Goal: Use online tool/utility: Utilize a website feature to perform a specific function

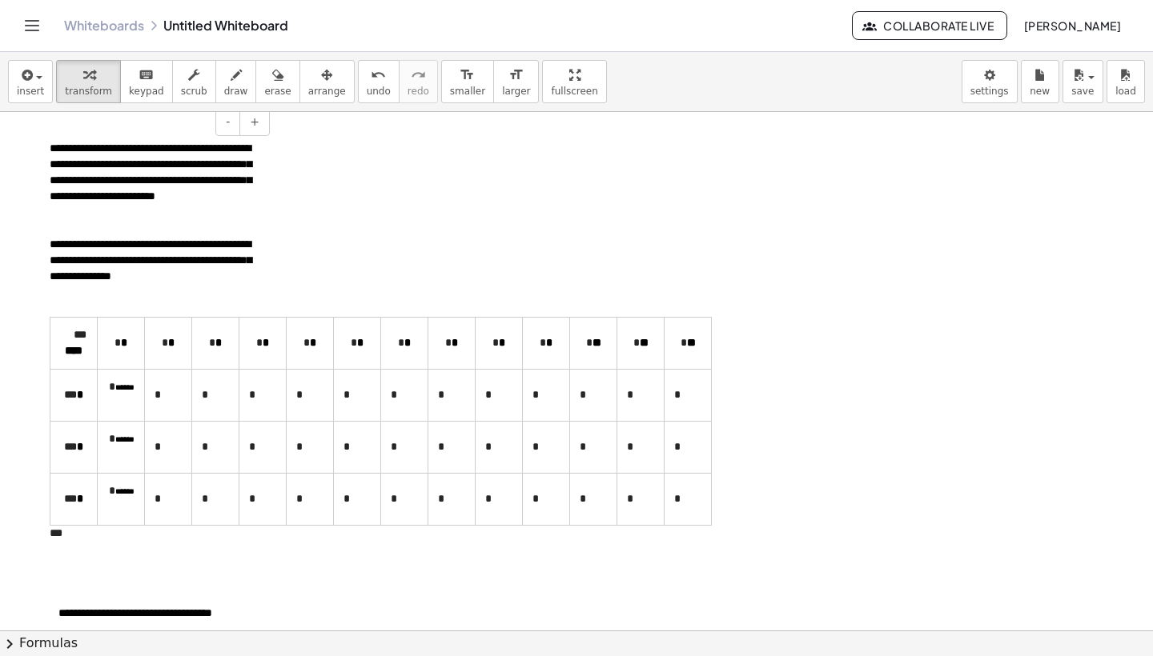
click at [120, 443] on span "******" at bounding box center [124, 439] width 19 height 8
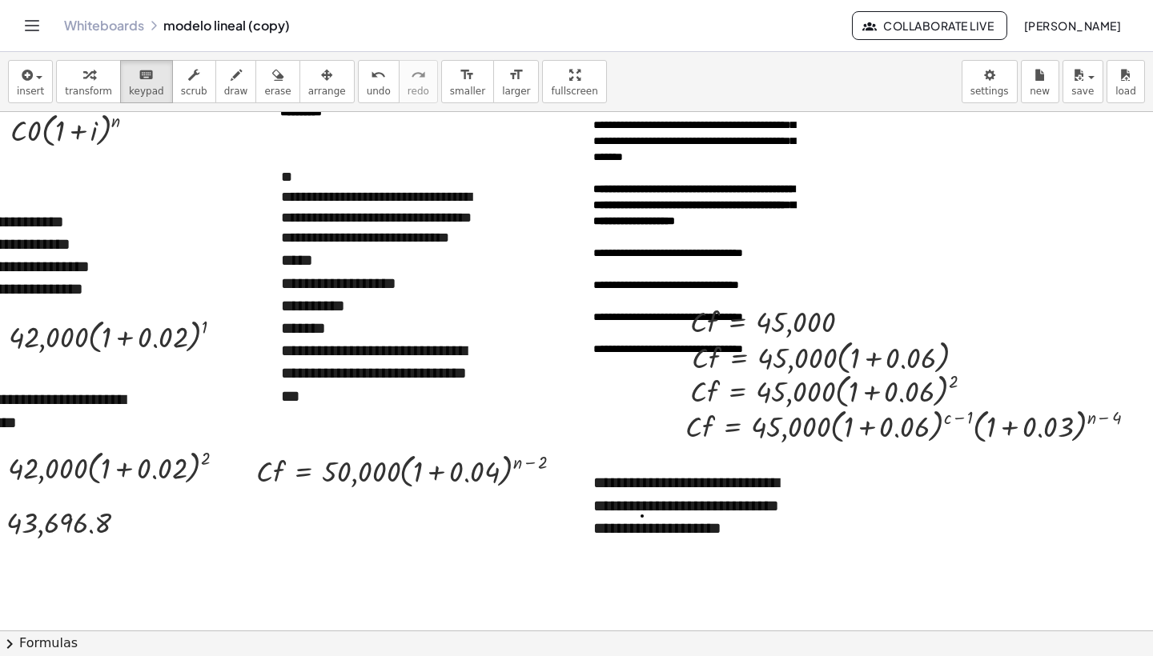
scroll to position [197, 99]
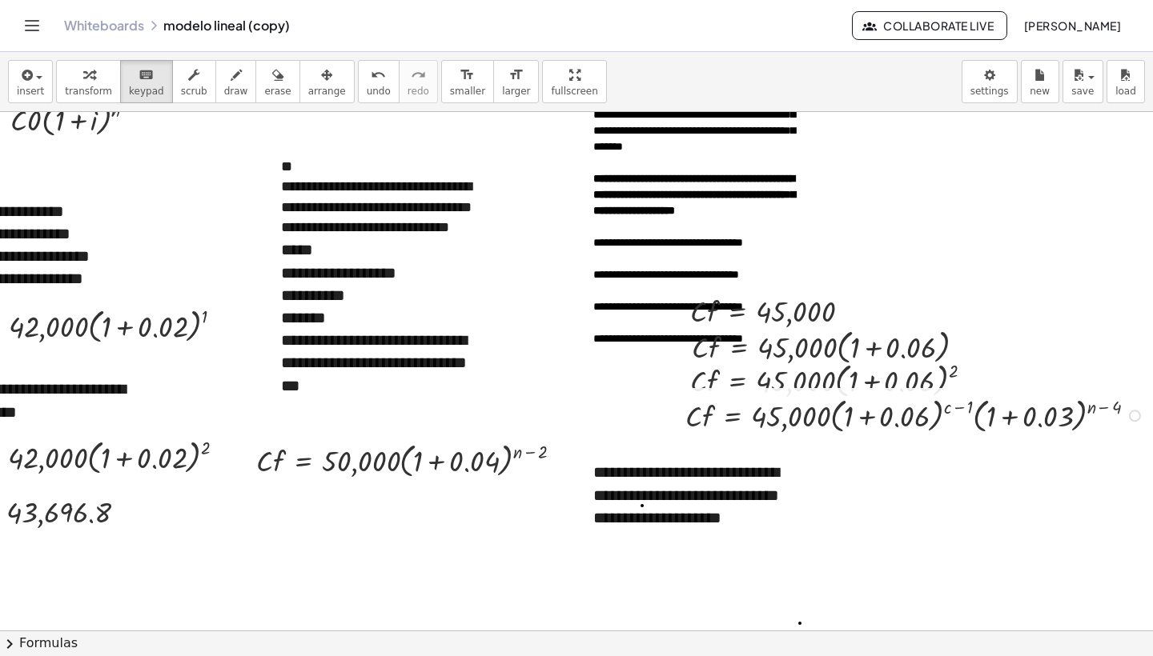
click at [1135, 414] on div at bounding box center [1135, 416] width 12 height 12
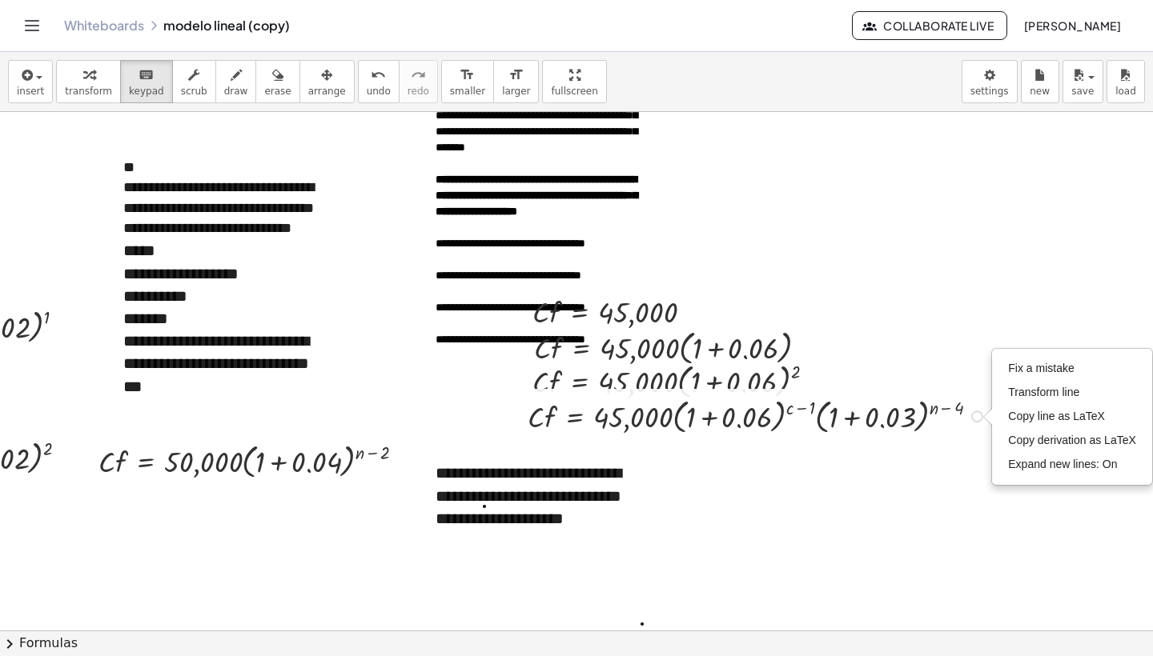
scroll to position [196, 256]
click at [1045, 367] on span "Fix a mistake" at bounding box center [1042, 368] width 66 height 13
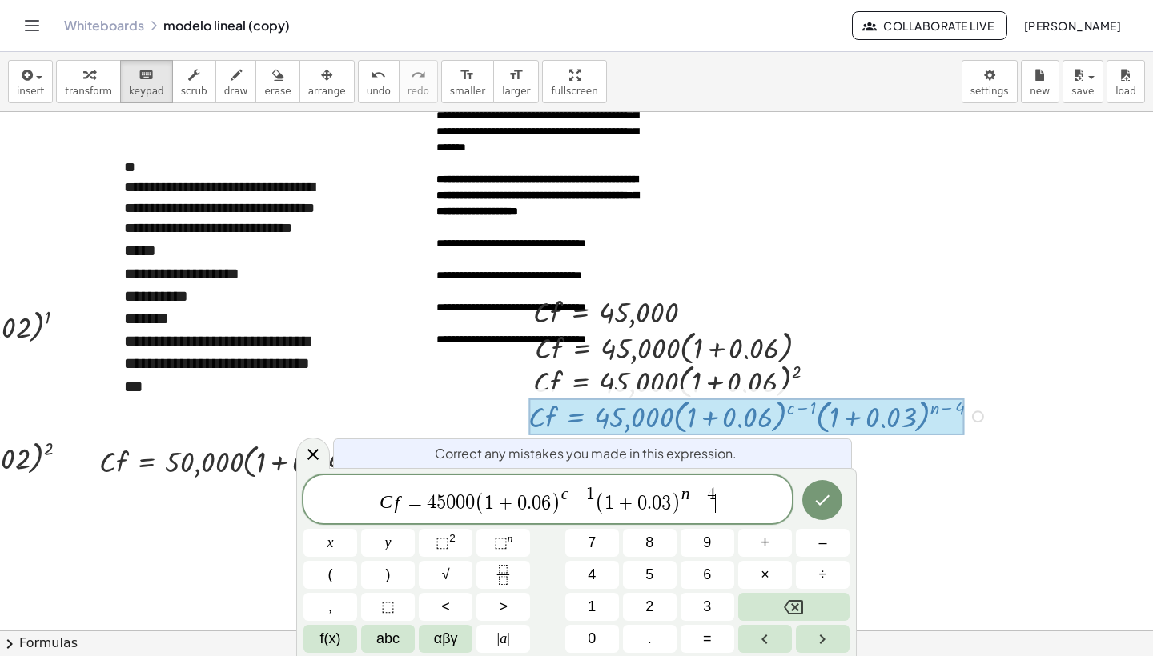
scroll to position [196, 103]
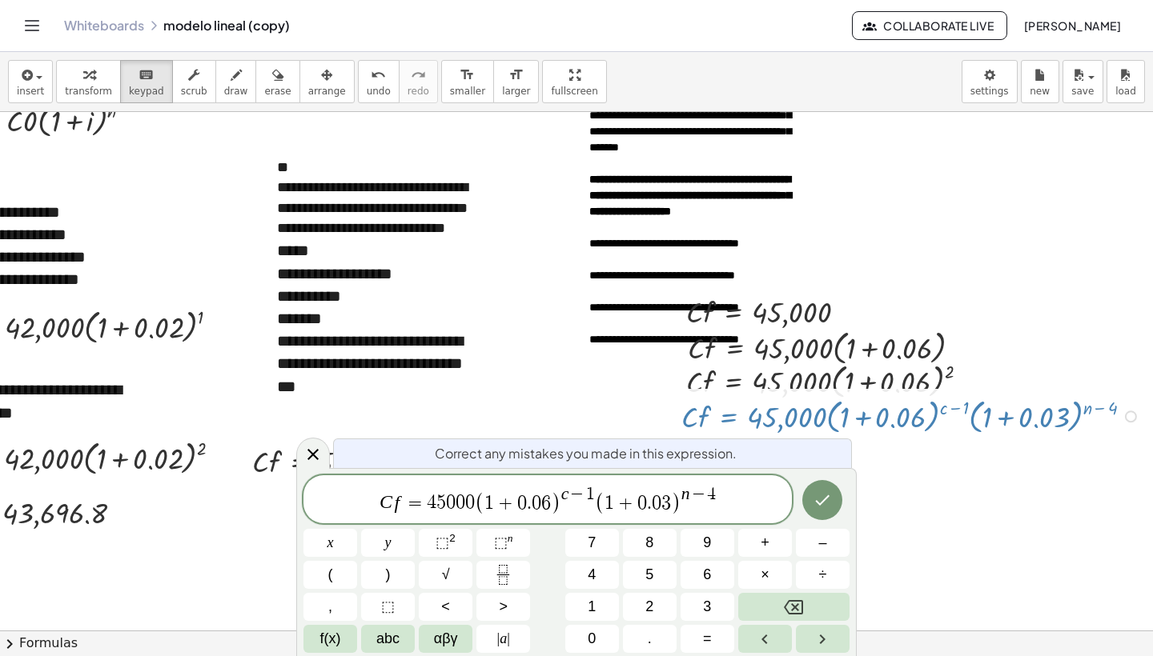
click at [594, 501] on span "C f = 4 5 0 0 0 ( 1 + 0 . 0 6 ) c − 1 ( 1 + 0 . 0 3 ) n − 4 ​" at bounding box center [547, 500] width 488 height 31
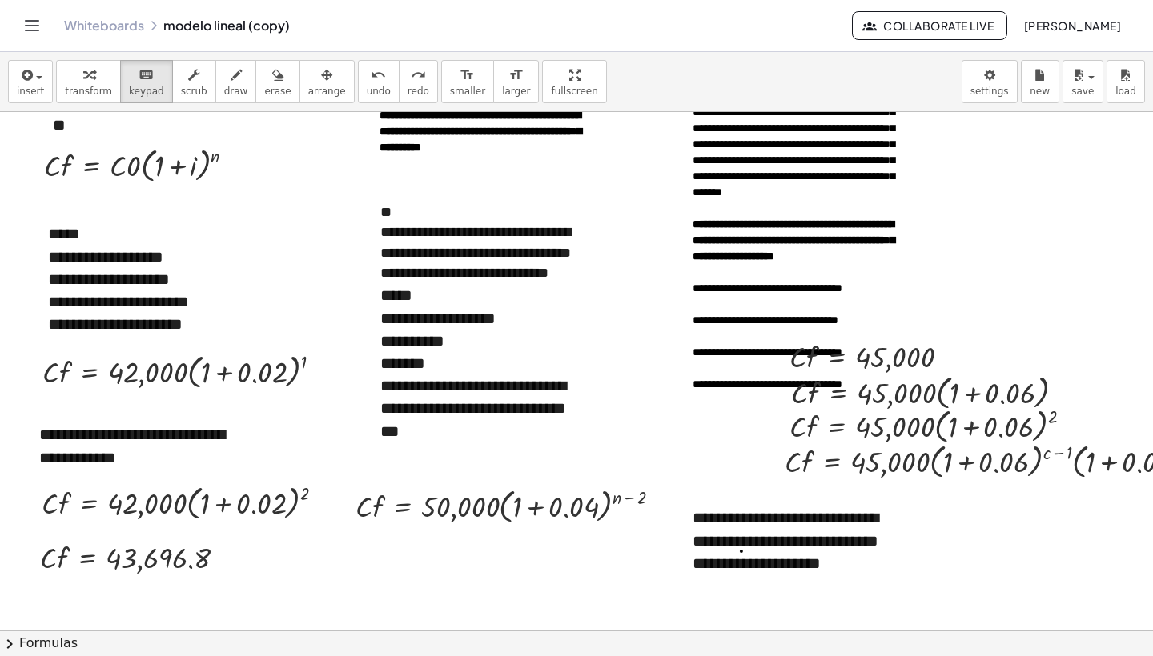
scroll to position [204, 0]
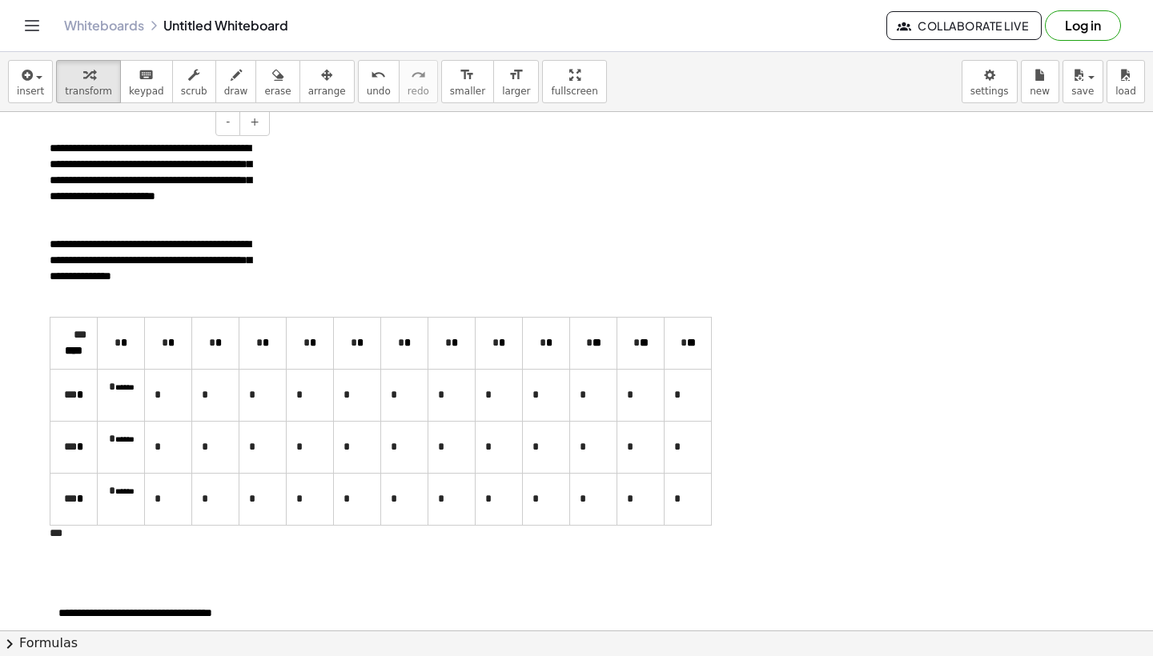
click at [56, 360] on td "****" at bounding box center [73, 343] width 47 height 52
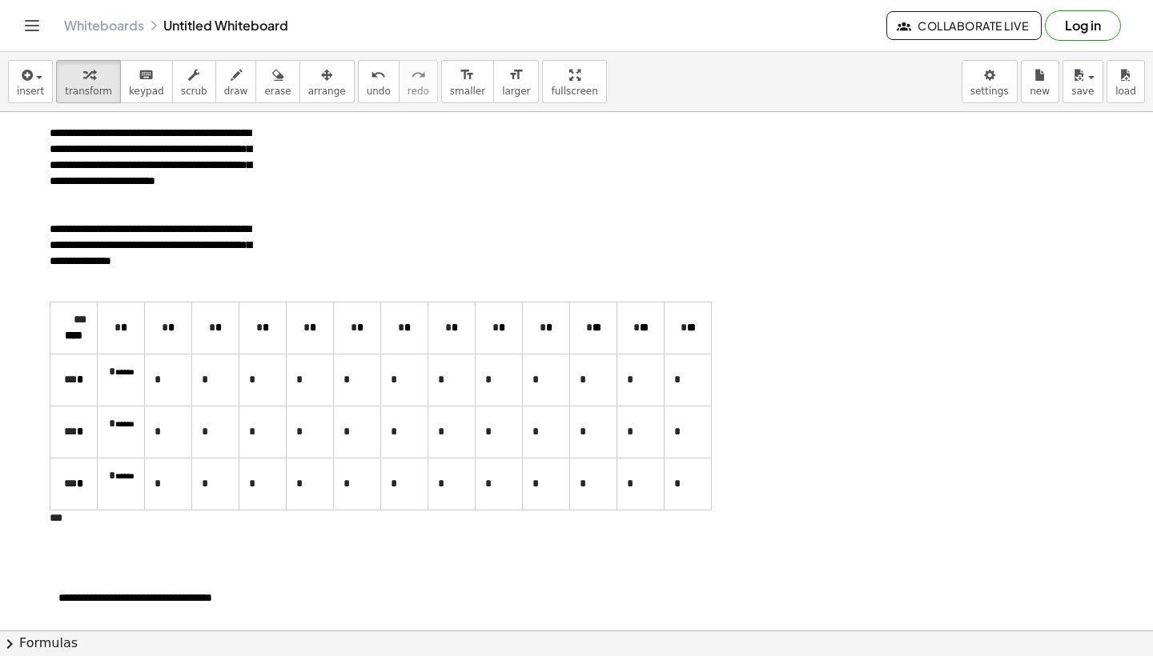
scroll to position [14, 0]
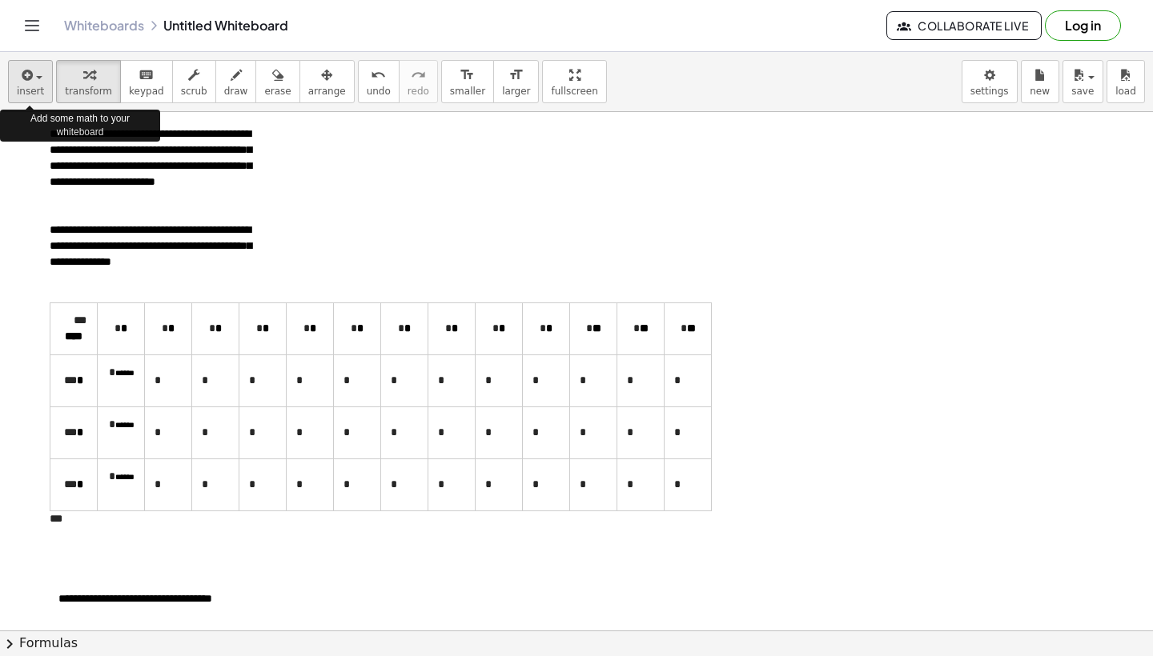
click at [38, 93] on span "insert" at bounding box center [30, 91] width 27 height 11
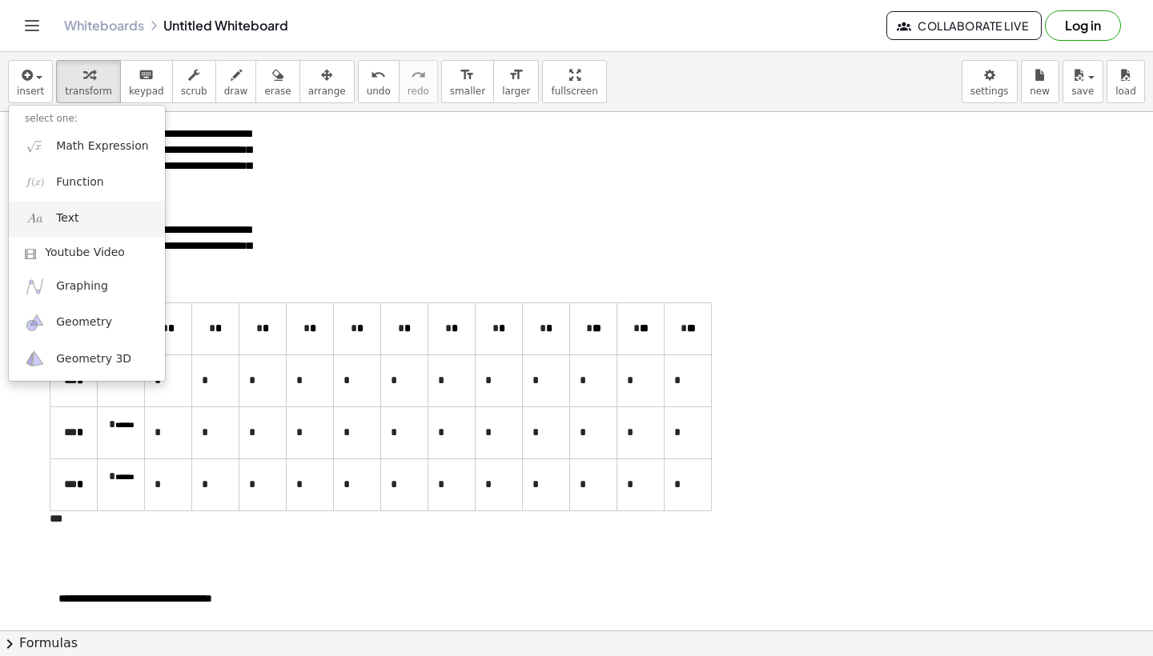
click at [102, 226] on link "Text" at bounding box center [87, 219] width 156 height 36
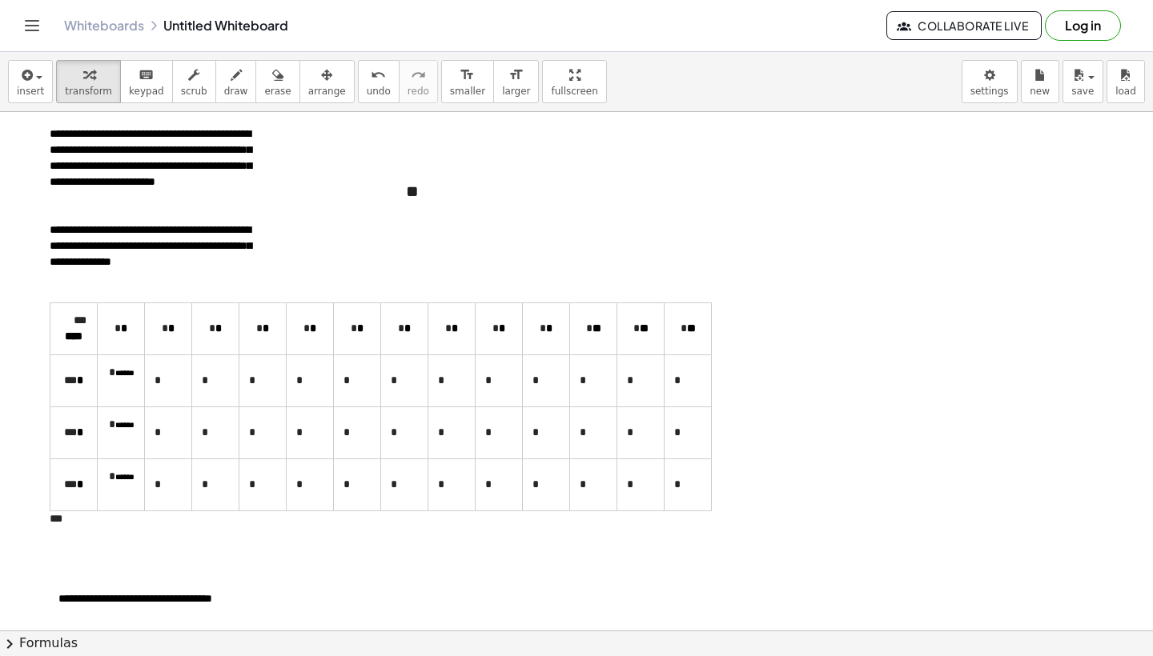
drag, startPoint x: 394, startPoint y: 195, endPoint x: 768, endPoint y: 161, distance: 376.2
click at [768, 161] on div at bounding box center [772, 157] width 16 height 54
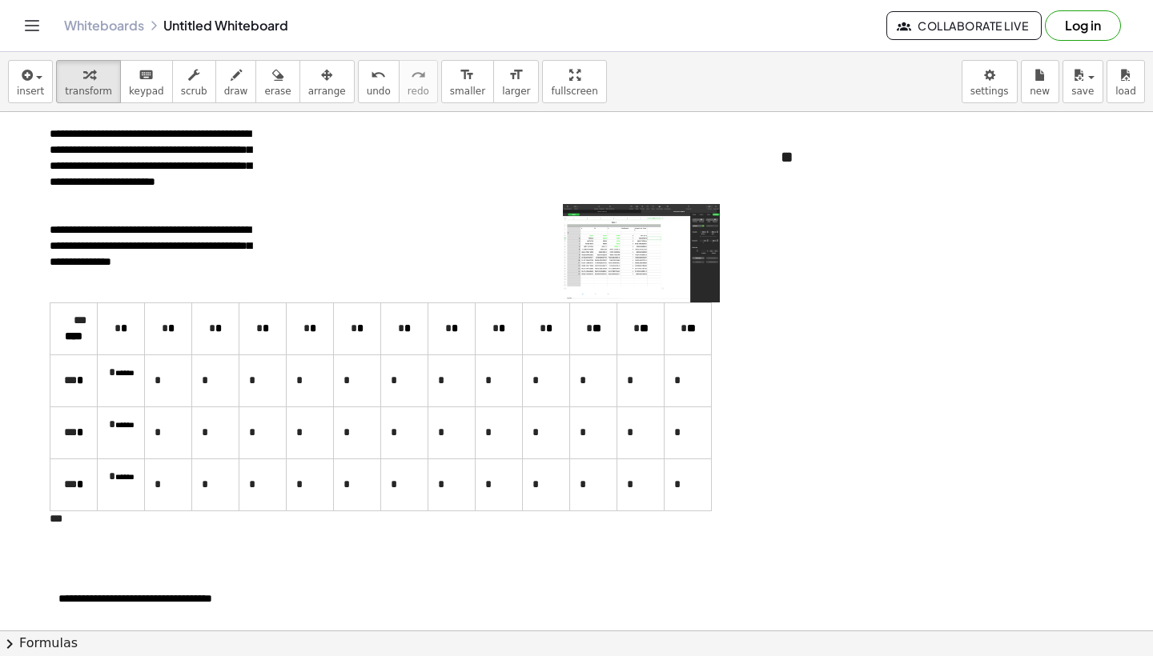
click at [648, 246] on div at bounding box center [643, 254] width 160 height 100
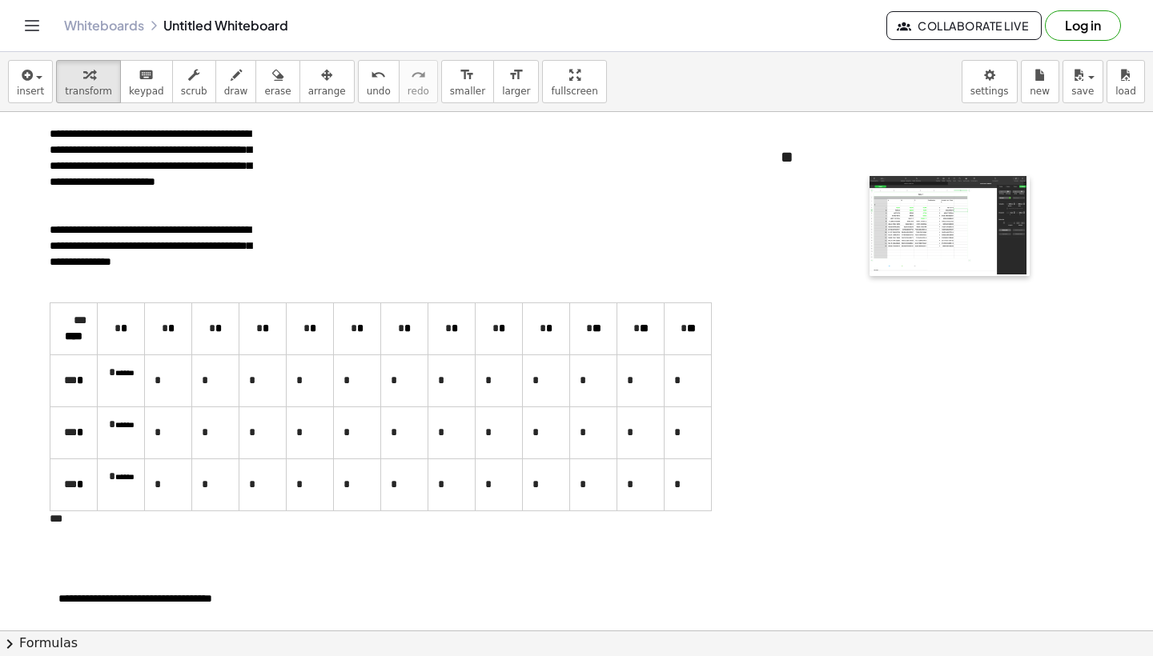
drag, startPoint x: 573, startPoint y: 247, endPoint x: 886, endPoint y: 220, distance: 314.2
click at [885, 220] on div at bounding box center [877, 226] width 16 height 100
click at [910, 219] on div at bounding box center [956, 227] width 160 height 100
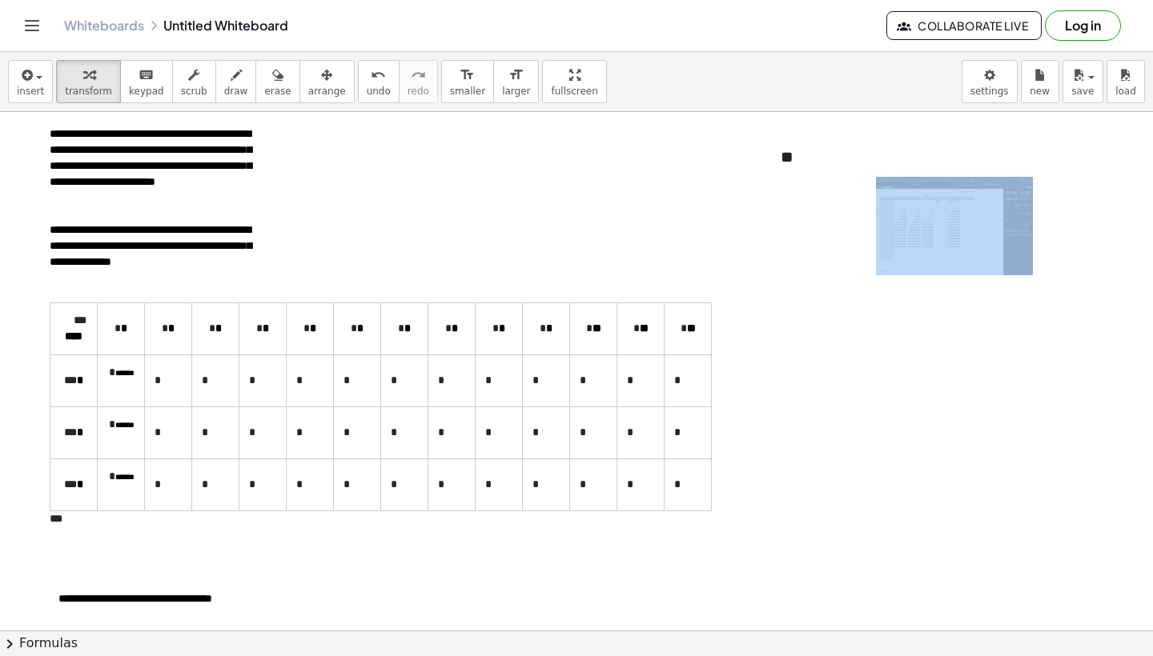
click at [910, 219] on div at bounding box center [956, 227] width 160 height 100
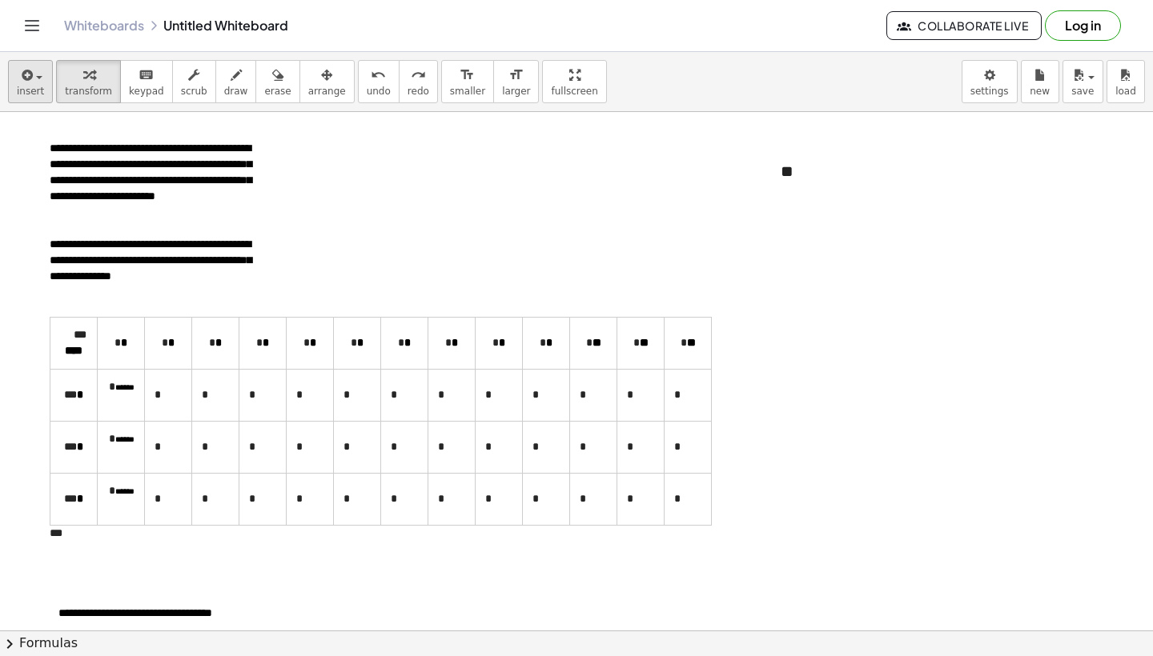
click at [41, 91] on span "insert" at bounding box center [30, 91] width 27 height 11
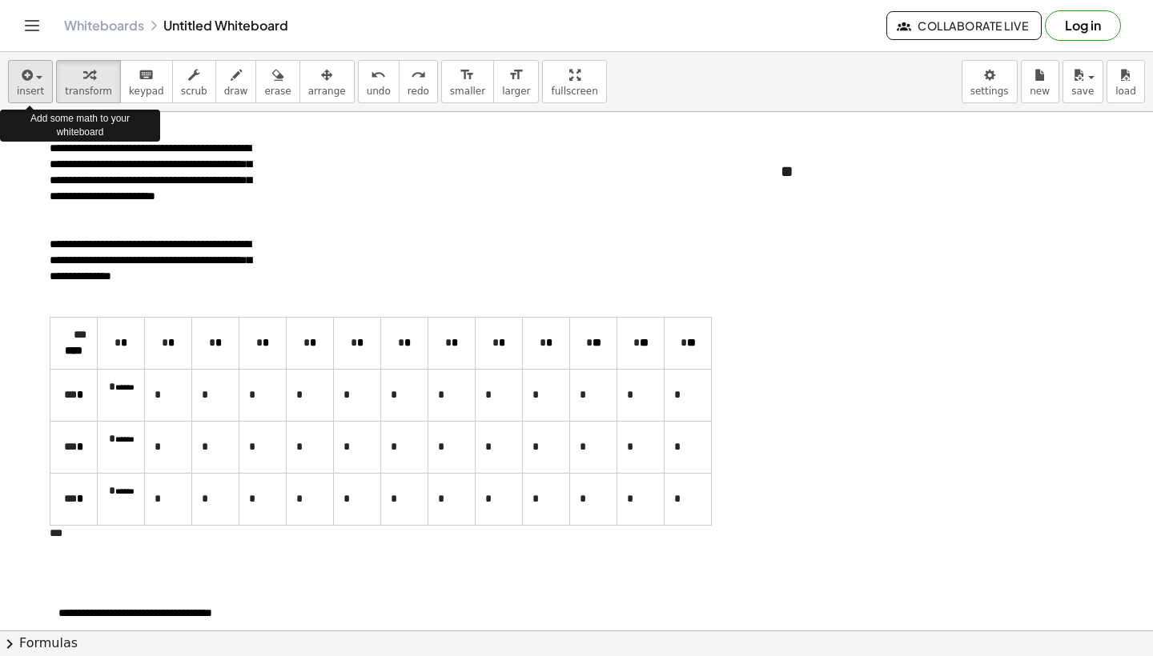
click at [32, 93] on span "insert" at bounding box center [30, 91] width 27 height 11
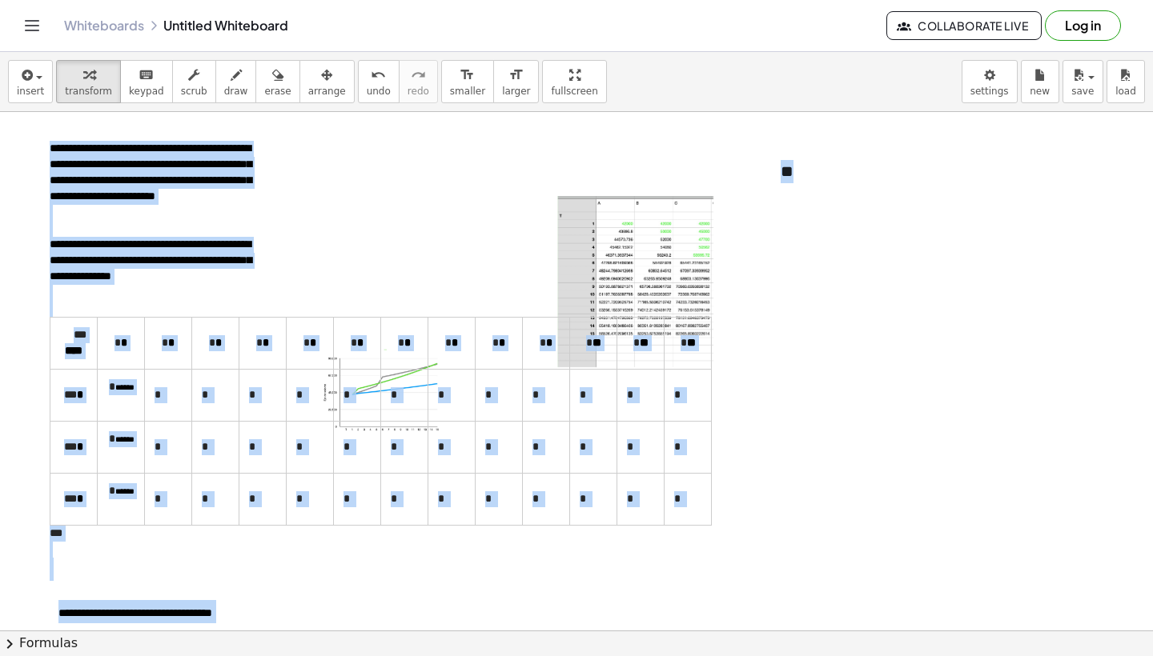
drag, startPoint x: 624, startPoint y: 274, endPoint x: 878, endPoint y: 270, distance: 253.8
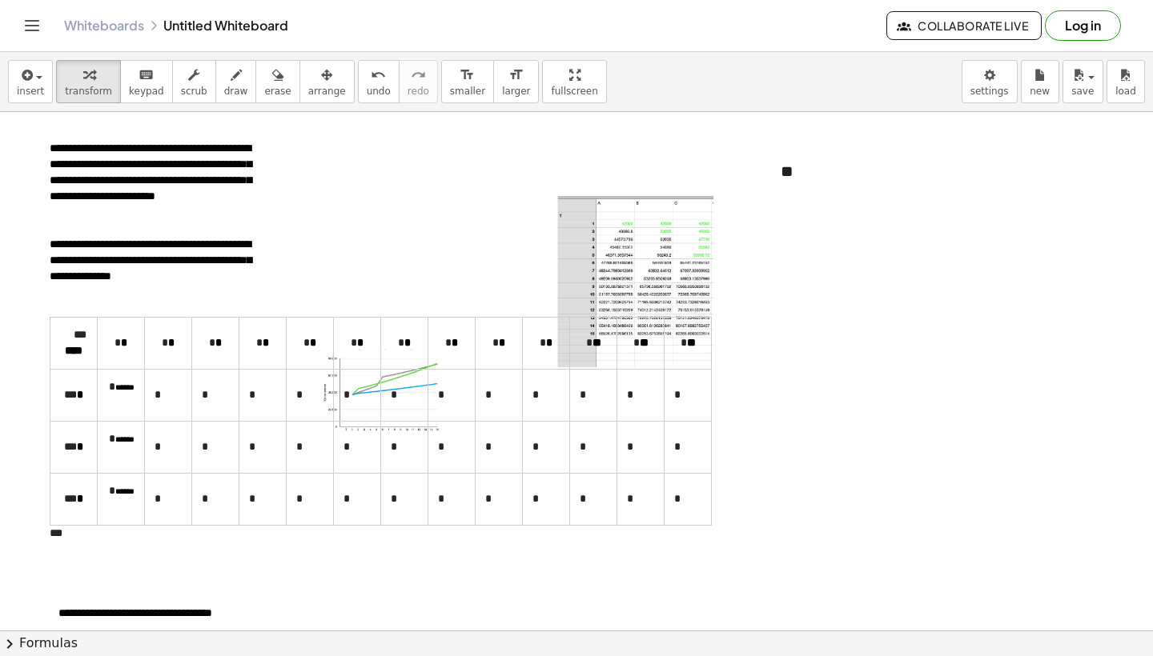
click at [621, 250] on div at bounding box center [636, 283] width 160 height 175
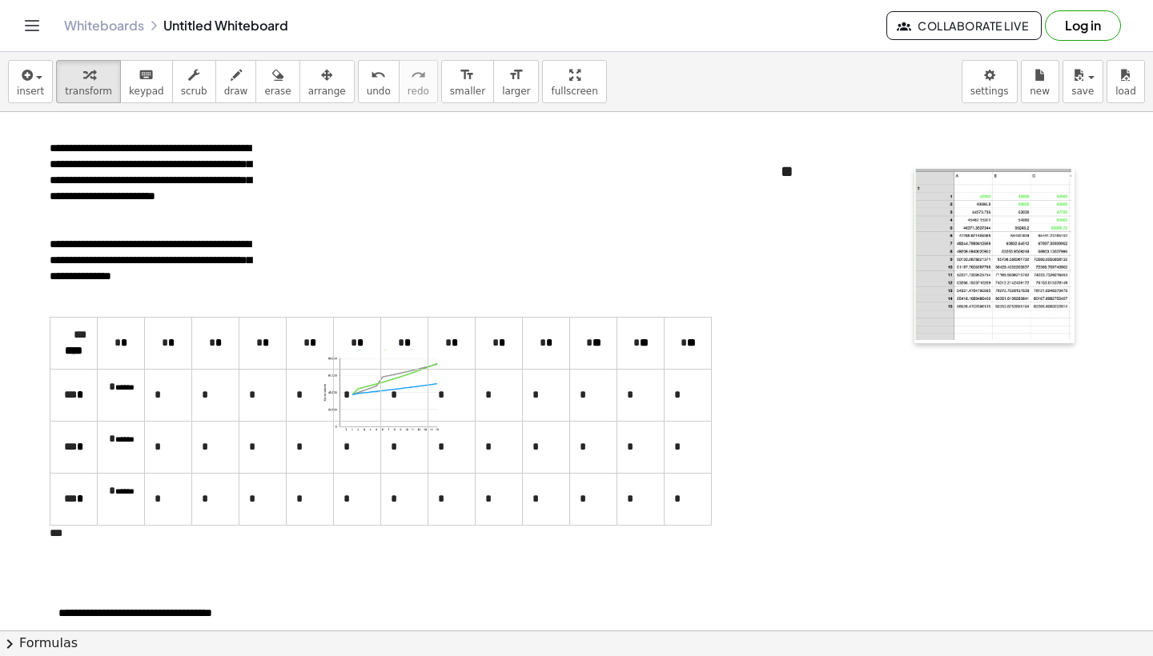
drag, startPoint x: 564, startPoint y: 255, endPoint x: 921, endPoint y: 228, distance: 358.9
click at [921, 228] on div at bounding box center [922, 256] width 16 height 175
click at [952, 308] on div at bounding box center [994, 256] width 160 height 175
click at [973, 231] on div at bounding box center [994, 256] width 160 height 175
click at [973, 264] on div at bounding box center [994, 256] width 160 height 175
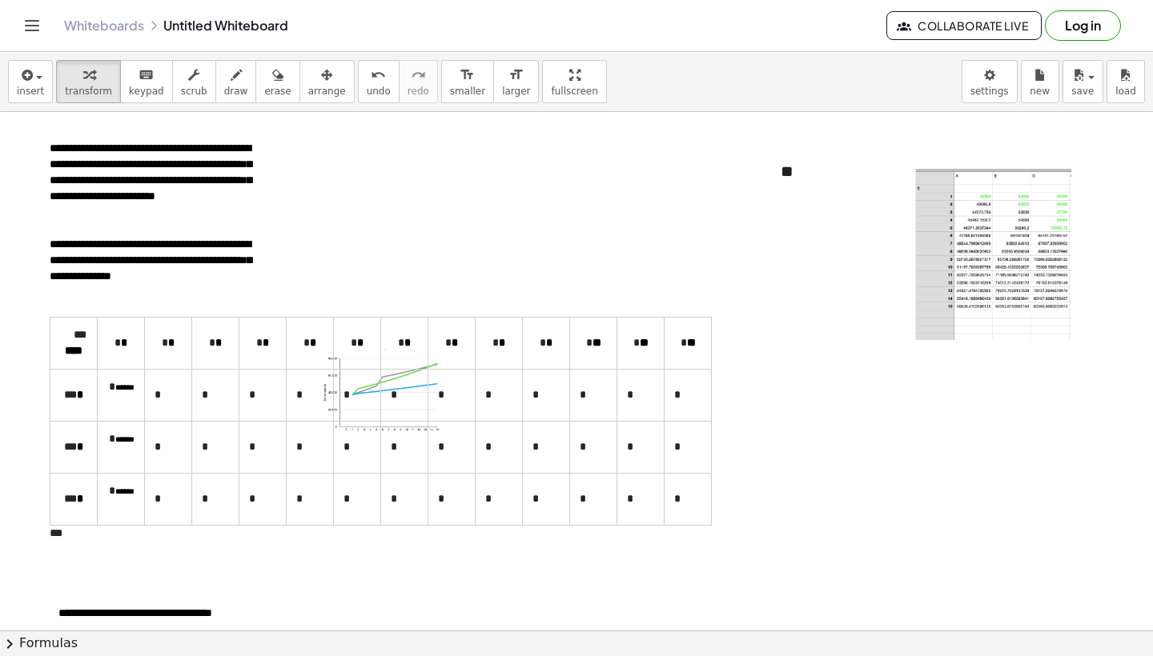
click at [973, 264] on div at bounding box center [994, 256] width 160 height 175
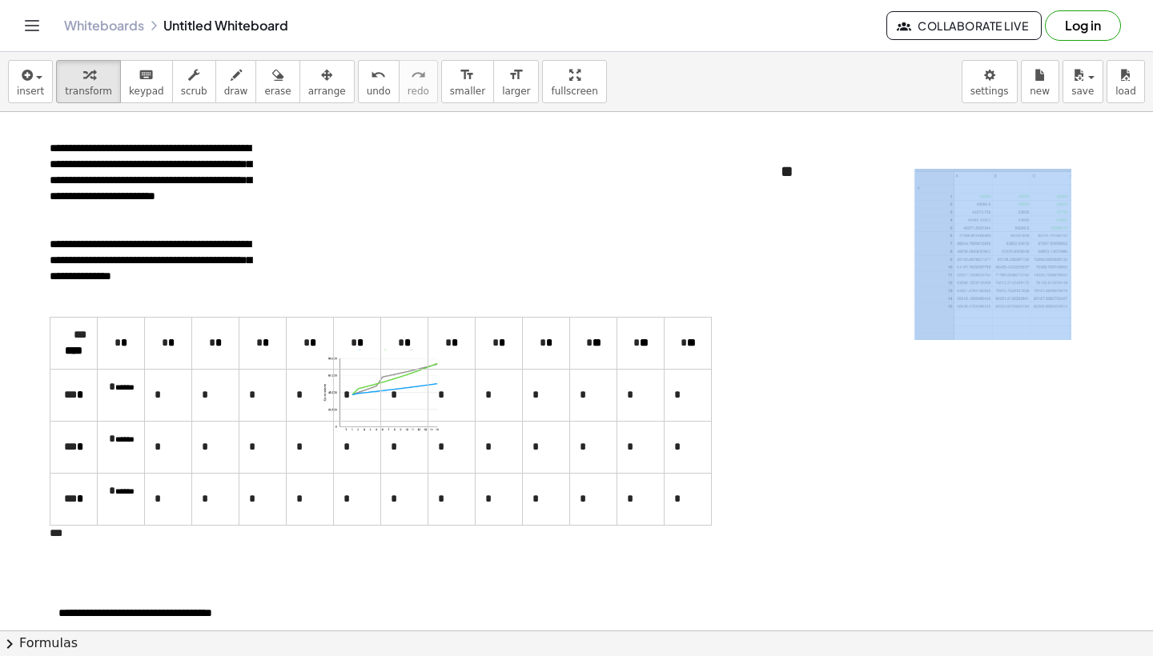
click at [973, 264] on div at bounding box center [994, 256] width 160 height 175
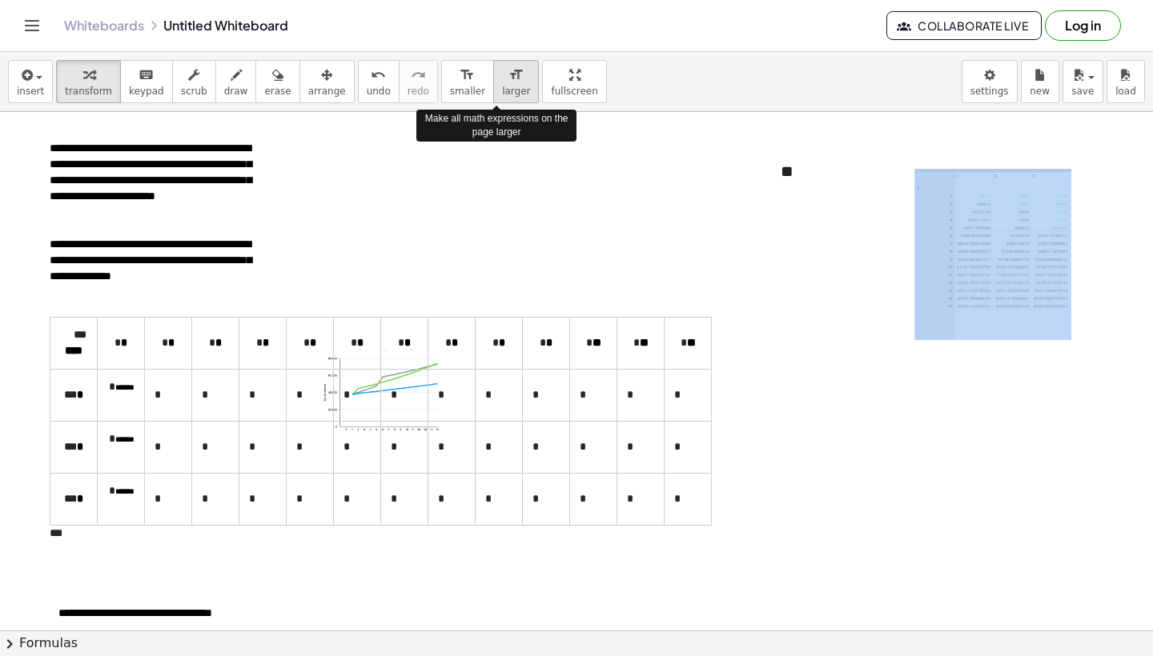
click at [508, 86] on span "larger" at bounding box center [516, 91] width 28 height 11
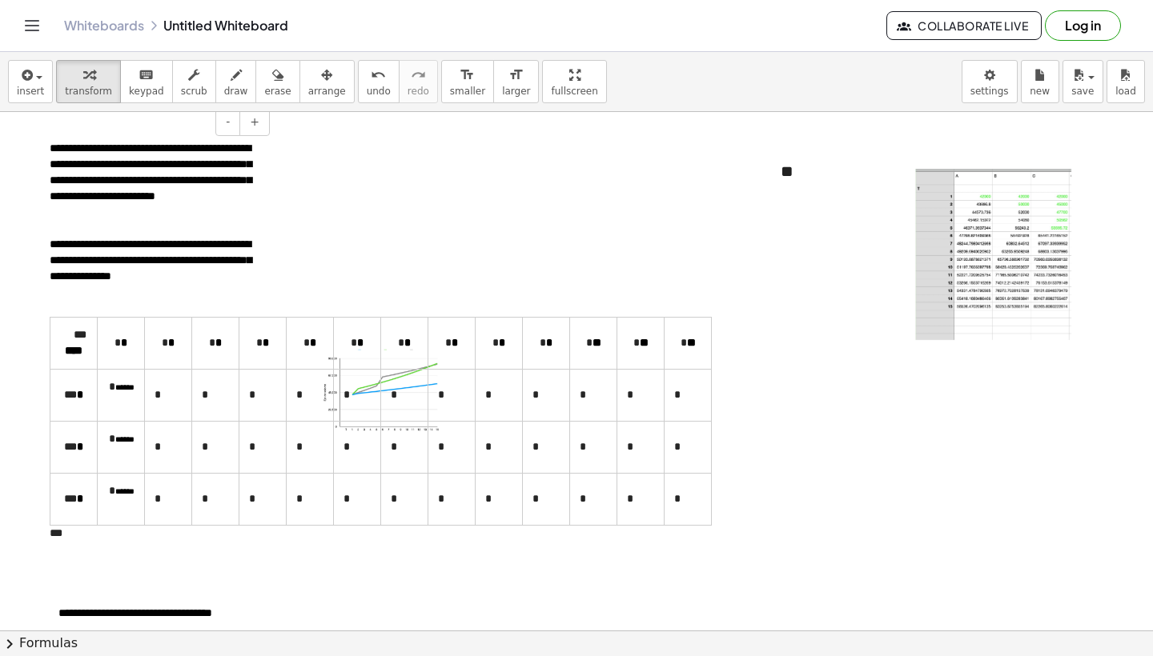
click at [379, 369] on td "*" at bounding box center [357, 343] width 47 height 52
drag, startPoint x: 380, startPoint y: 400, endPoint x: 414, endPoint y: 448, distance: 58.6
click at [414, 448] on tbody "**** * * * * * * * * * * ** ** ** * ****** * ****** * ******" at bounding box center [380, 421] width 661 height 208
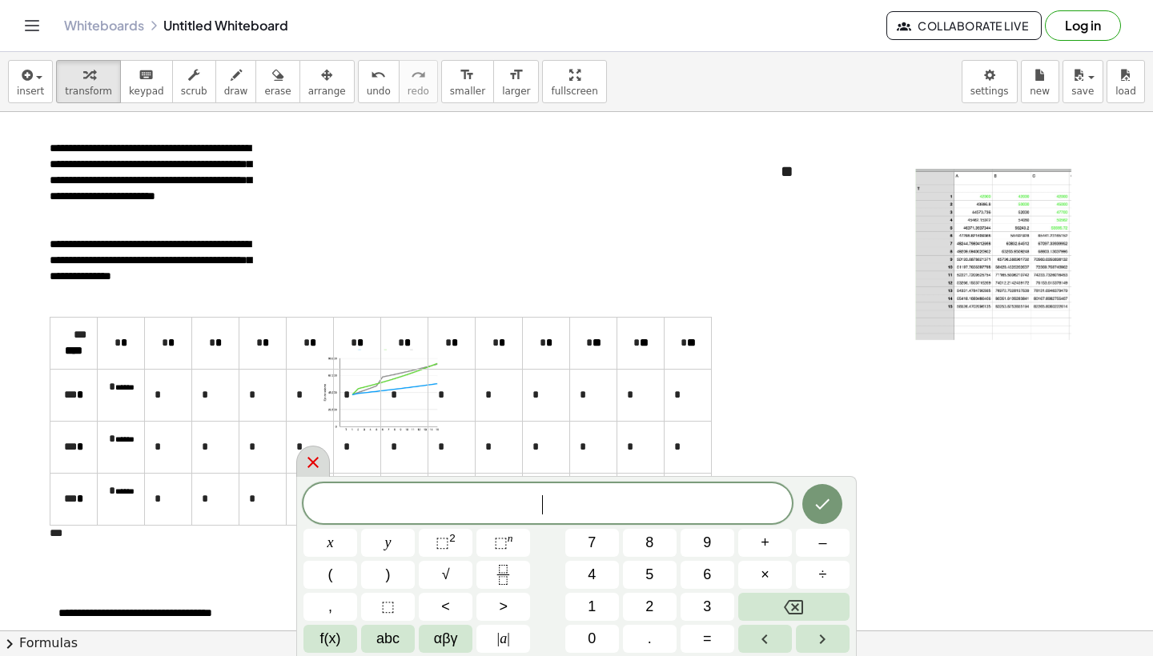
click at [303, 468] on icon at bounding box center [312, 462] width 19 height 19
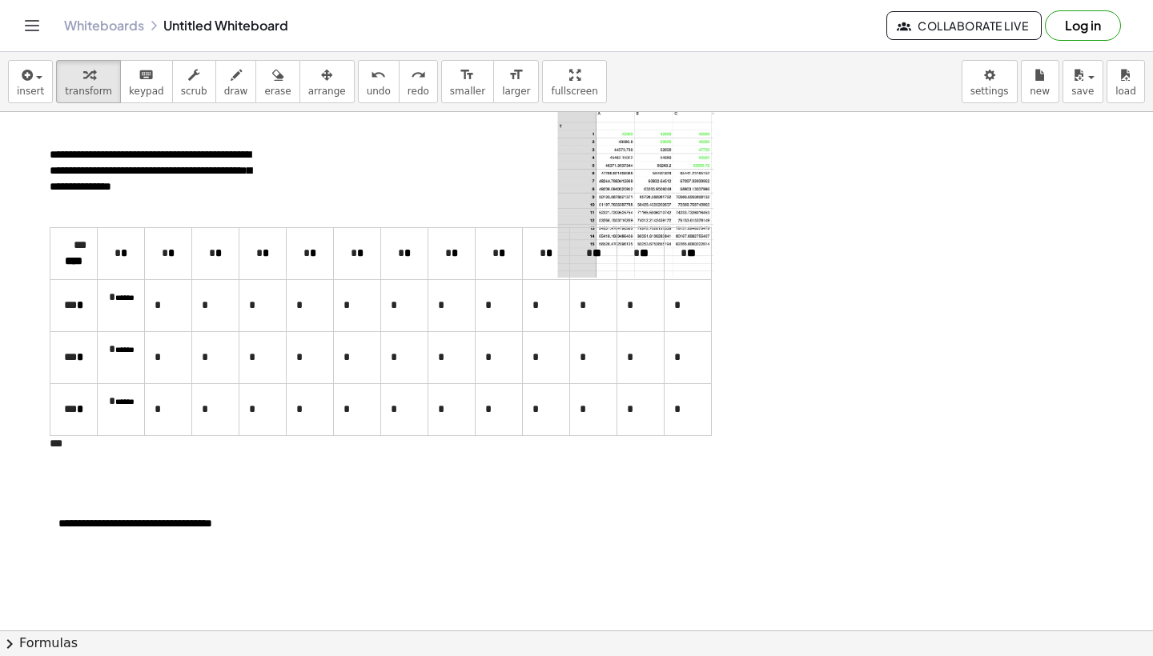
click at [563, 194] on div at bounding box center [564, 193] width 16 height 175
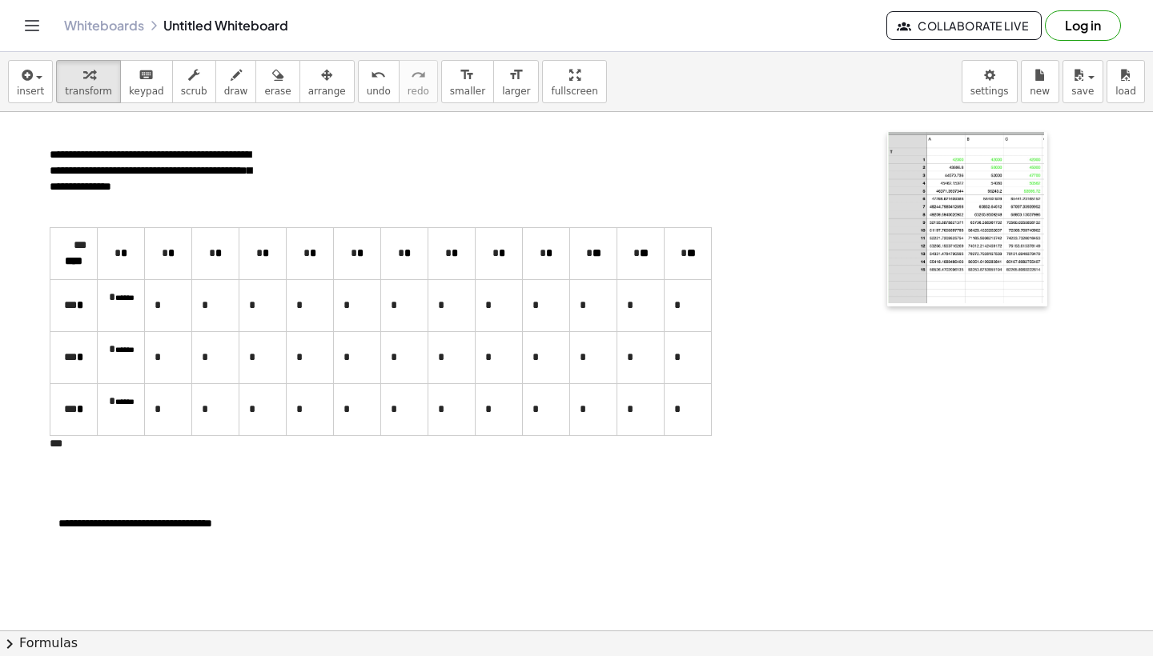
drag, startPoint x: 563, startPoint y: 194, endPoint x: 893, endPoint y: 219, distance: 331.6
click at [893, 219] on div at bounding box center [895, 219] width 16 height 175
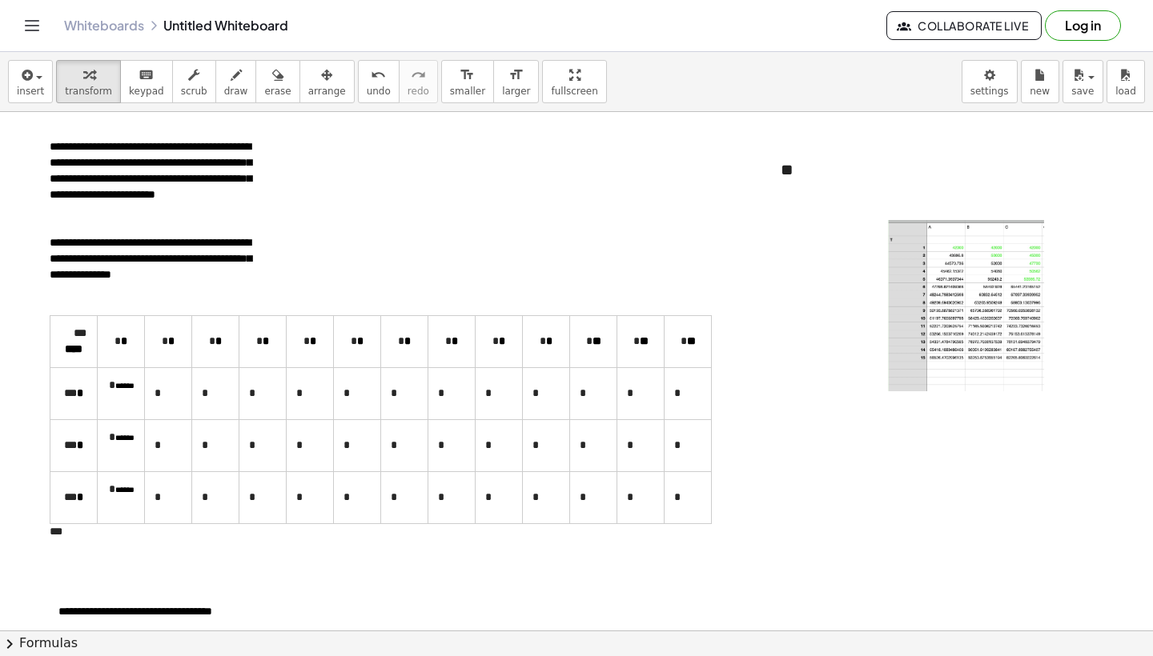
scroll to position [2, 0]
click at [939, 343] on div at bounding box center [967, 306] width 160 height 175
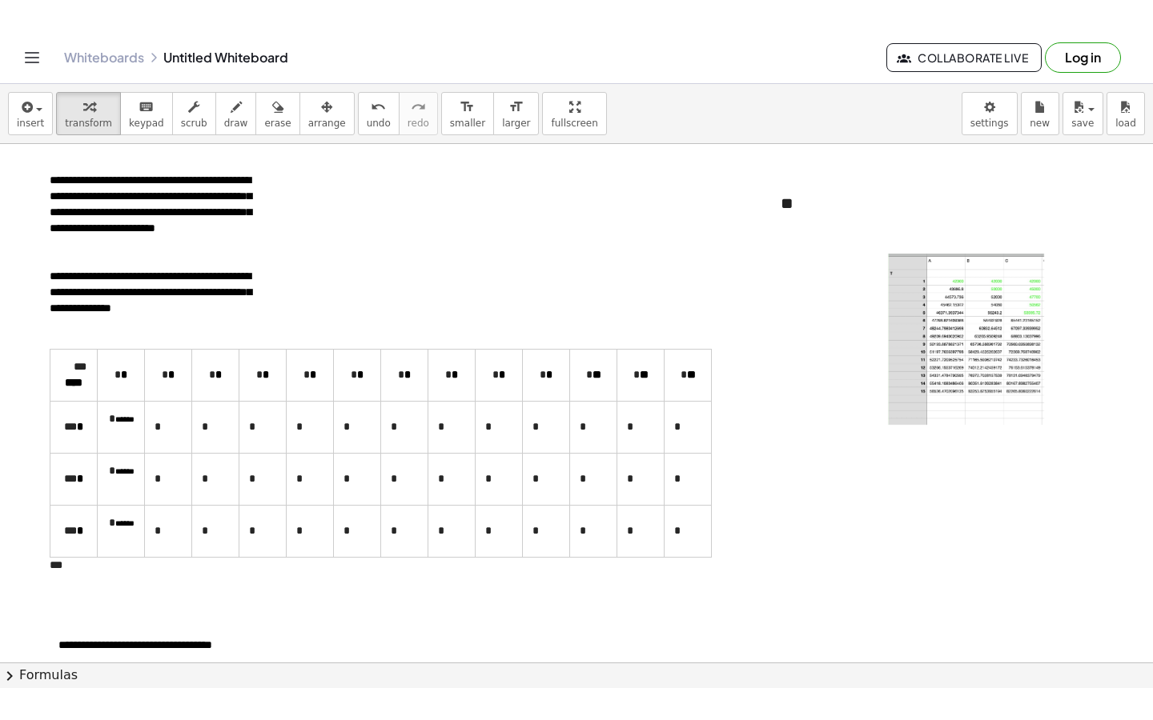
scroll to position [0, 0]
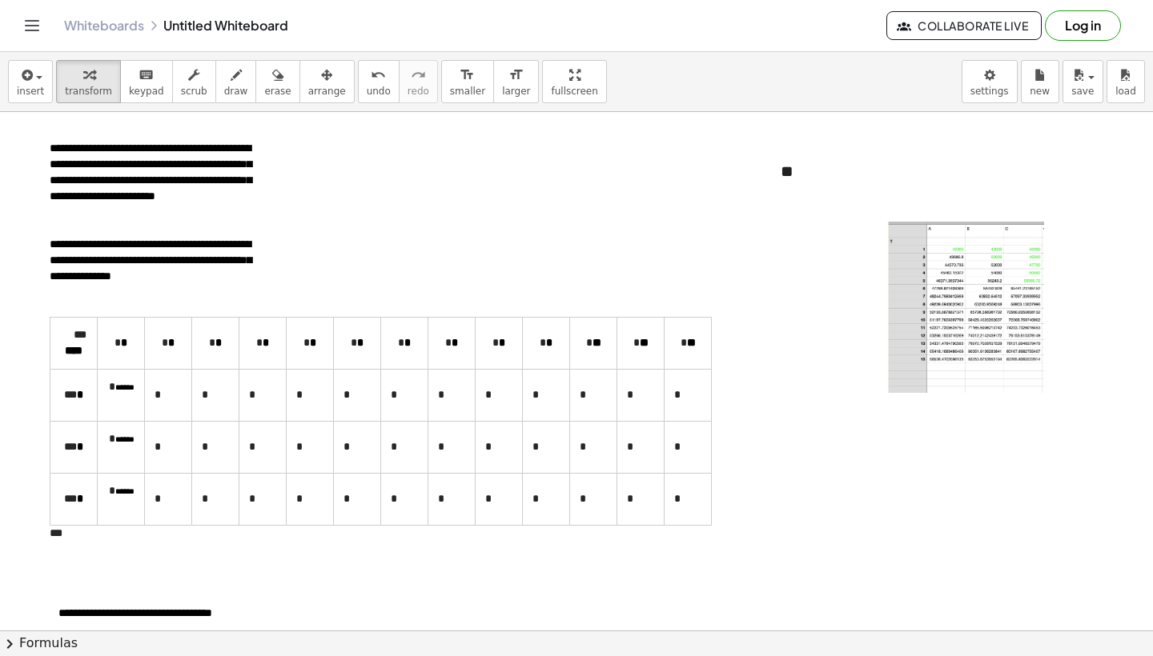
drag, startPoint x: 950, startPoint y: 267, endPoint x: 946, endPoint y: 240, distance: 26.7
click at [946, 240] on div at bounding box center [967, 309] width 160 height 175
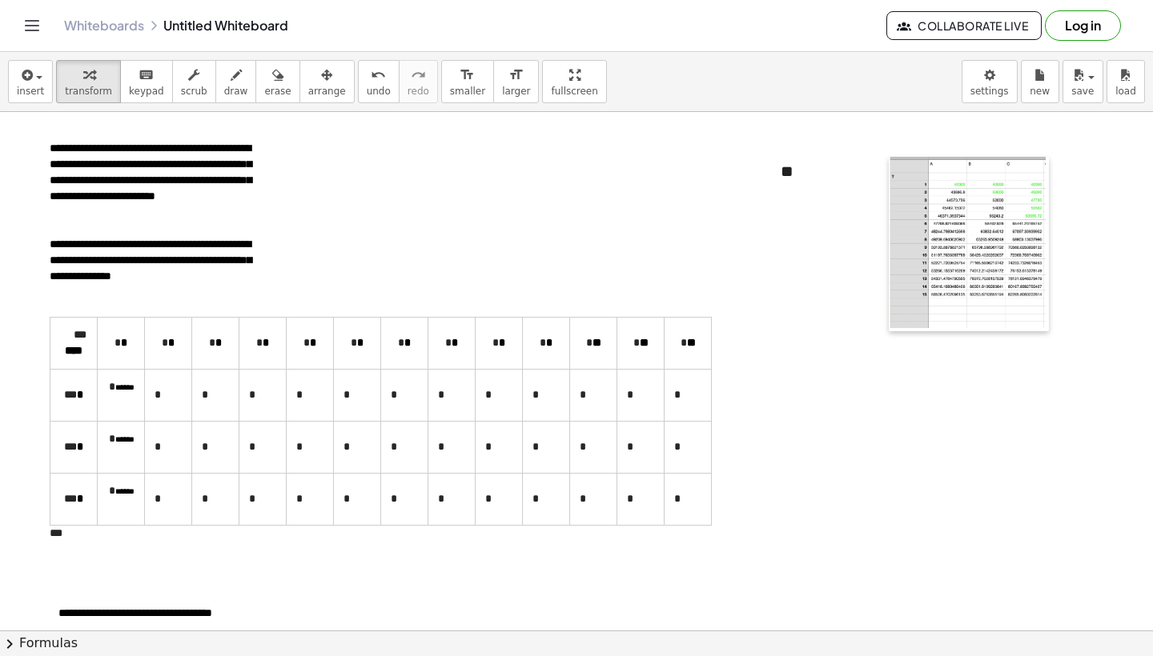
drag, startPoint x: 899, startPoint y: 271, endPoint x: 901, endPoint y: 207, distance: 64.1
click at [901, 207] on div at bounding box center [897, 244] width 16 height 175
click at [195, 90] on span "scrub" at bounding box center [194, 91] width 26 height 11
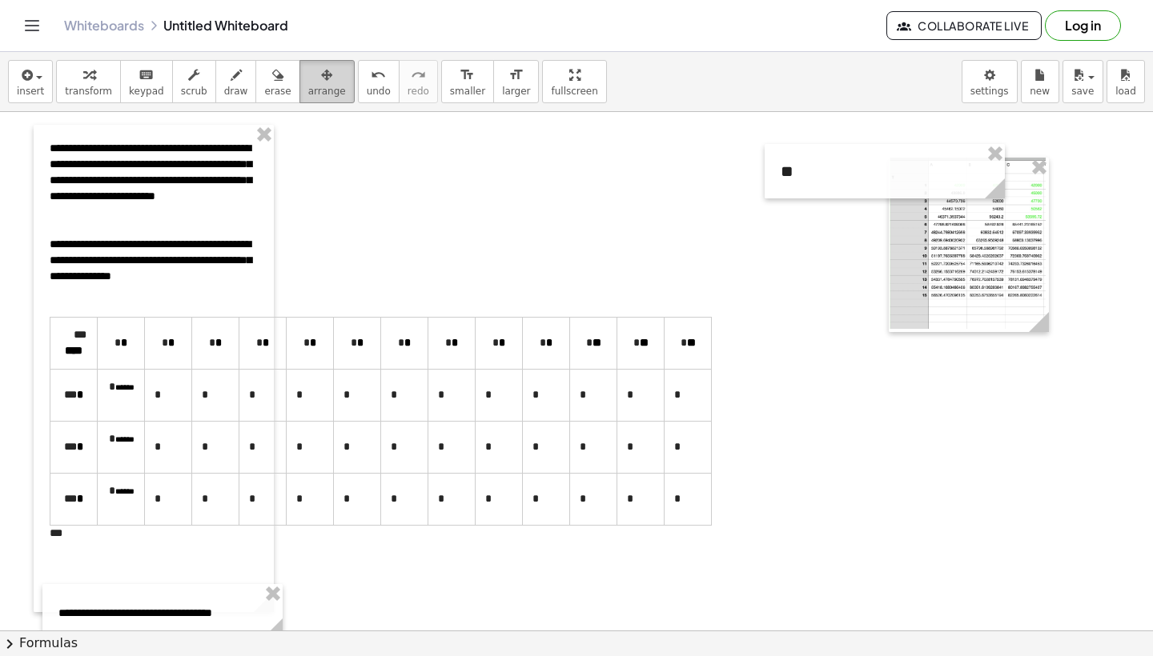
click at [305, 98] on button "arrange" at bounding box center [326, 81] width 55 height 43
click at [924, 243] on div at bounding box center [969, 245] width 160 height 175
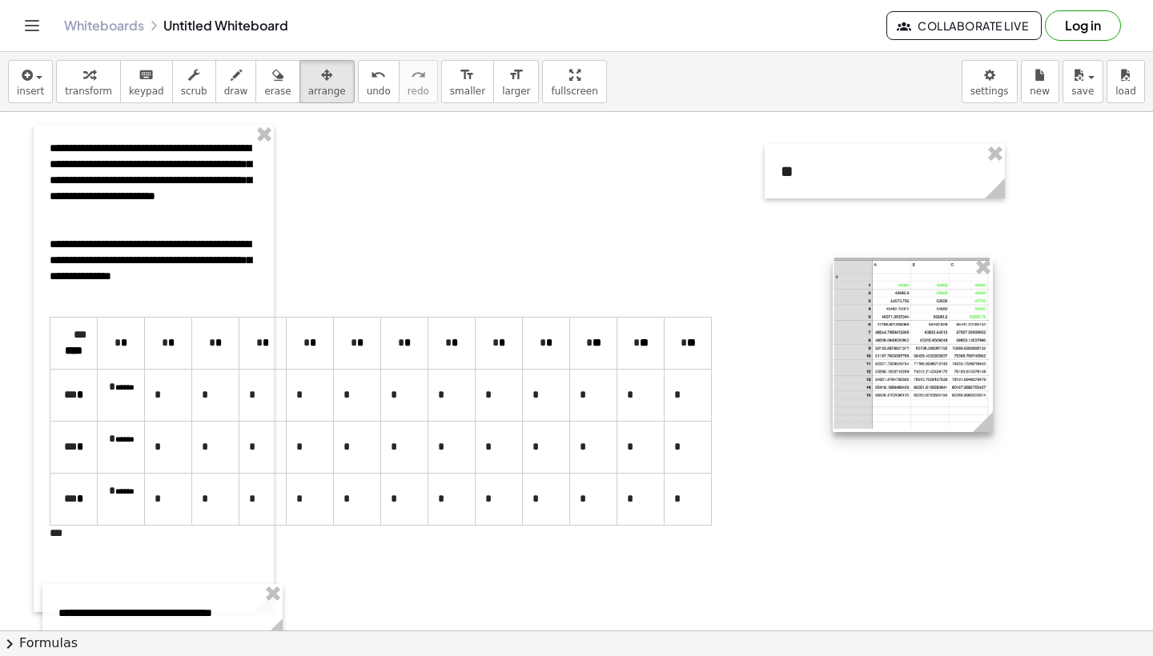
drag, startPoint x: 981, startPoint y: 248, endPoint x: 928, endPoint y: 345, distance: 110.7
click at [928, 345] on div at bounding box center [913, 345] width 160 height 175
click at [321, 86] on span "arrange" at bounding box center [327, 91] width 38 height 11
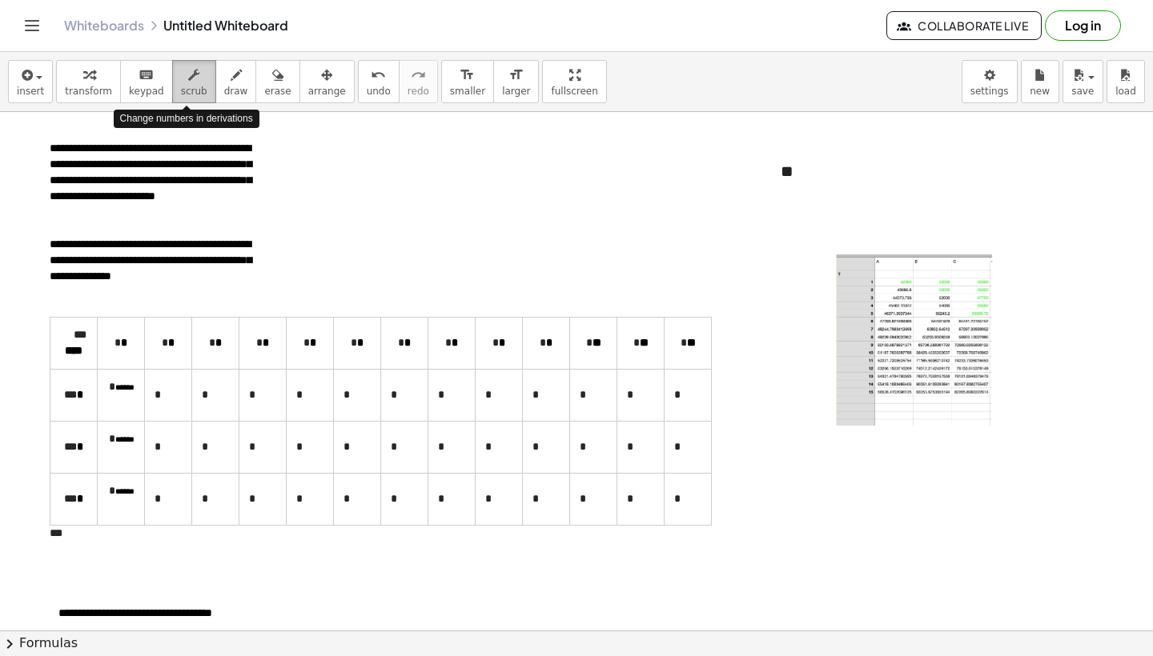
click at [197, 88] on span "scrub" at bounding box center [194, 91] width 26 height 11
click at [879, 327] on div at bounding box center [915, 342] width 160 height 175
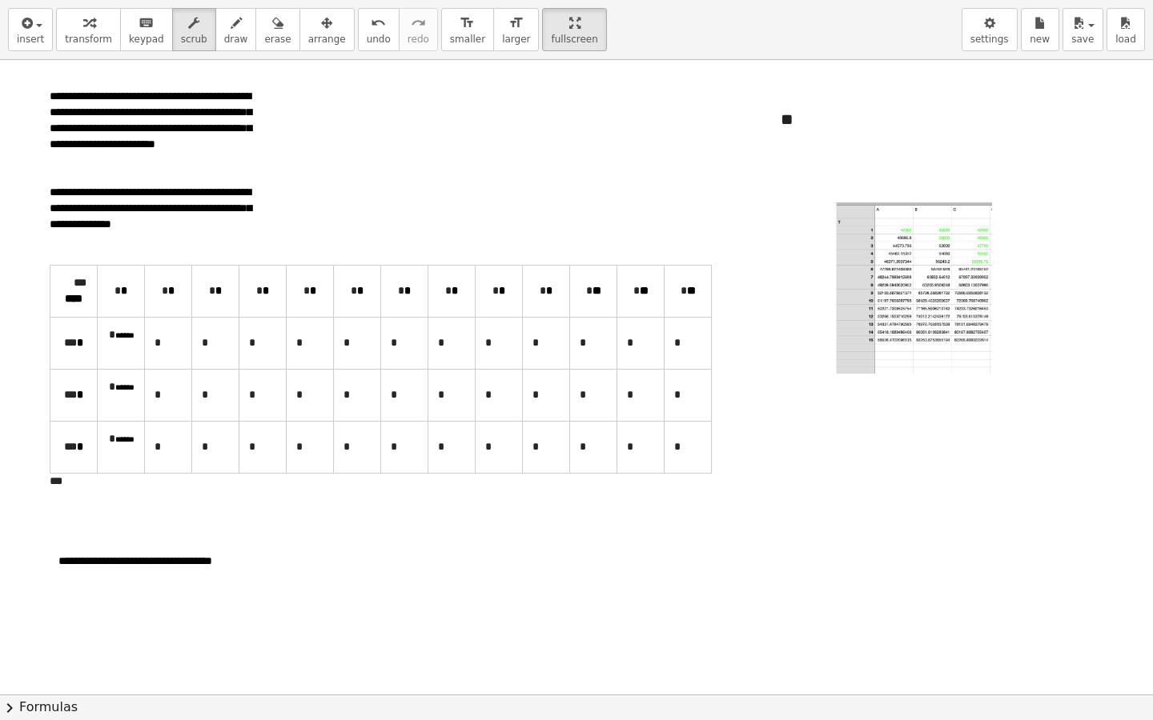
click at [923, 262] on div at bounding box center [915, 290] width 160 height 175
click at [493, 31] on button "format_size larger" at bounding box center [516, 29] width 46 height 43
click at [504, 41] on span "larger" at bounding box center [516, 39] width 28 height 11
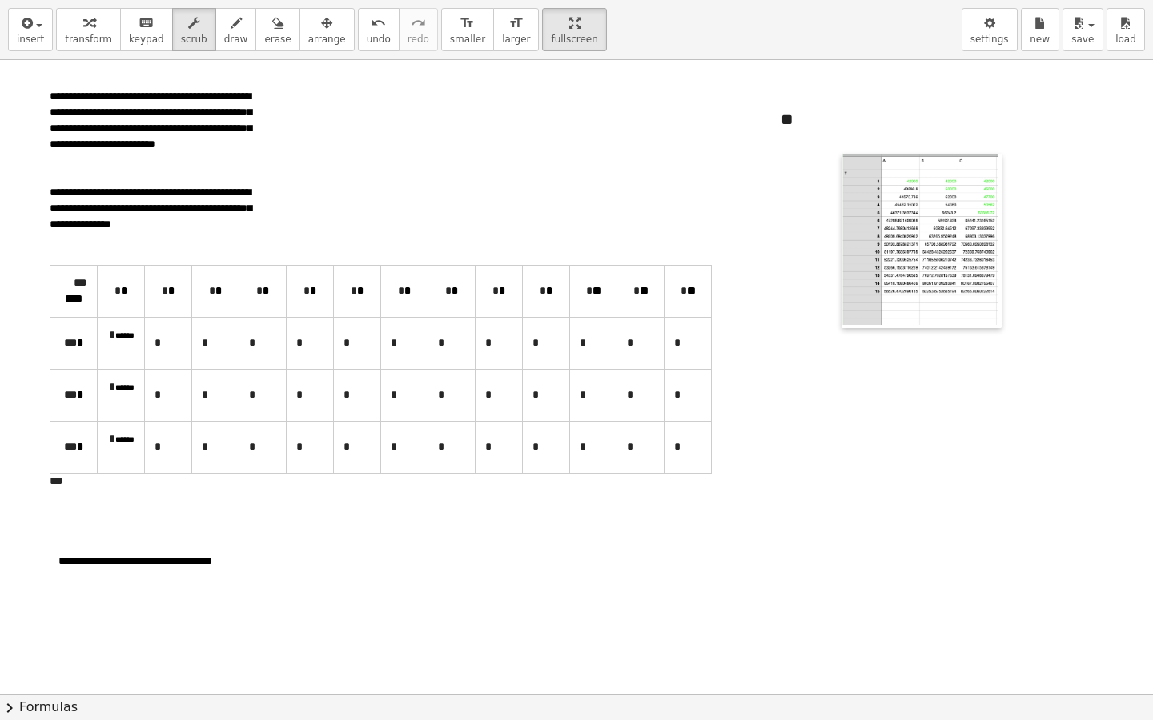
drag, startPoint x: 845, startPoint y: 285, endPoint x: 851, endPoint y: 236, distance: 49.2
click at [851, 236] on div at bounding box center [849, 241] width 16 height 175
click at [986, 98] on button "+" at bounding box center [985, 89] width 30 height 27
click at [942, 219] on div at bounding box center [921, 241] width 160 height 175
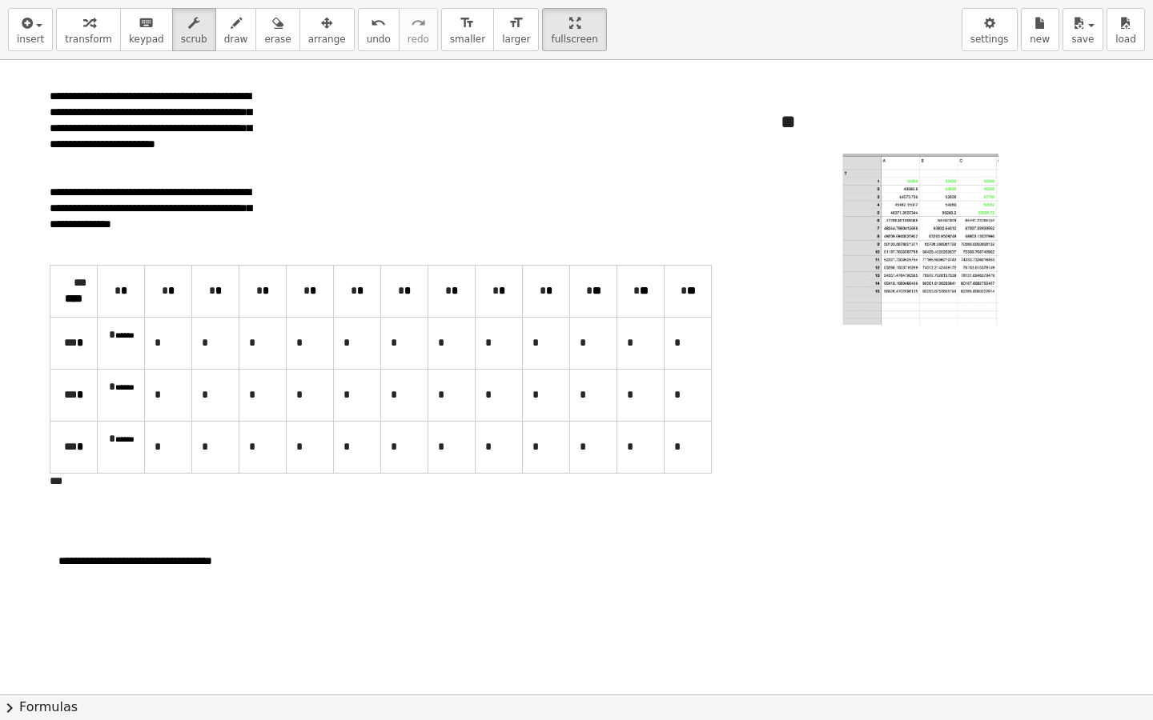
drag, startPoint x: 942, startPoint y: 219, endPoint x: 935, endPoint y: 288, distance: 69.2
click at [935, 288] on div at bounding box center [921, 241] width 160 height 175
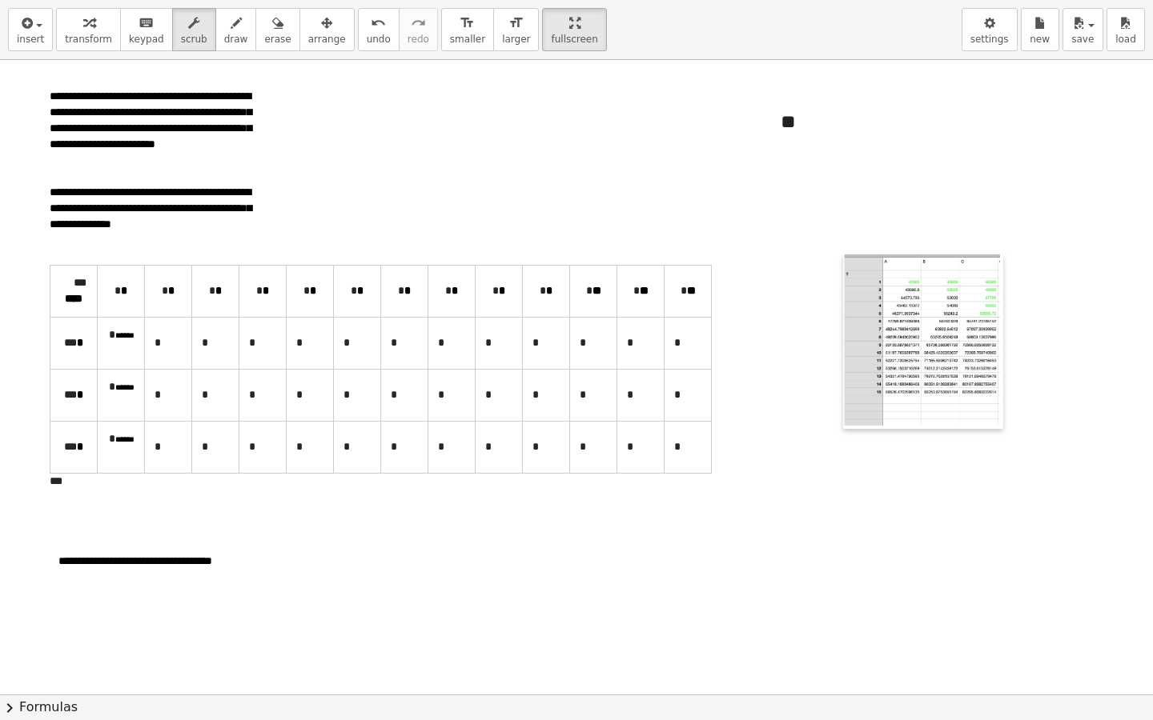
drag, startPoint x: 847, startPoint y: 238, endPoint x: 849, endPoint y: 343, distance: 105.7
click at [849, 343] on div at bounding box center [851, 342] width 16 height 175
